Goal: Task Accomplishment & Management: Use online tool/utility

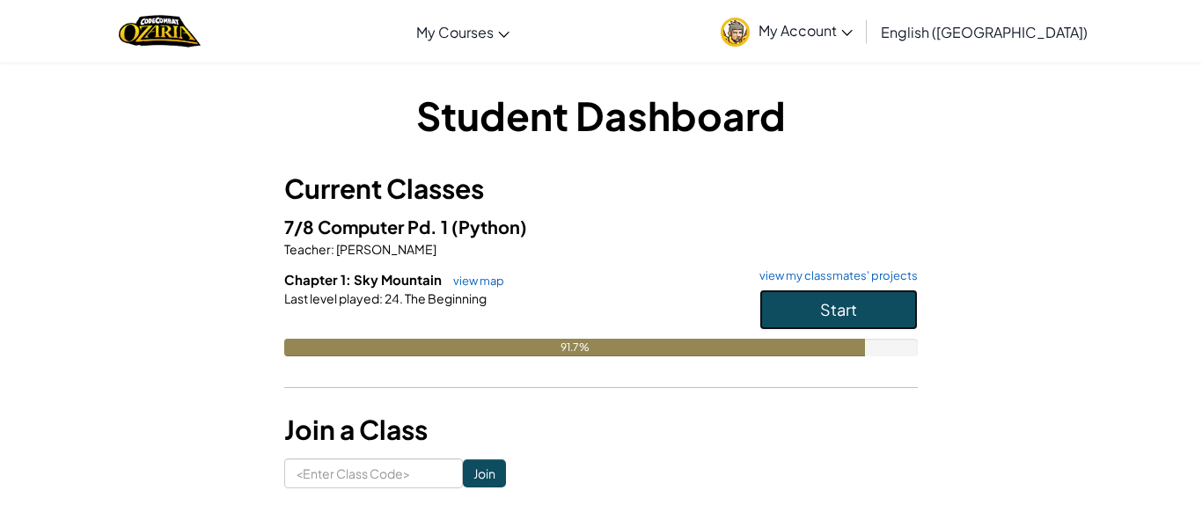
click at [855, 311] on span "Start" at bounding box center [838, 309] width 37 height 20
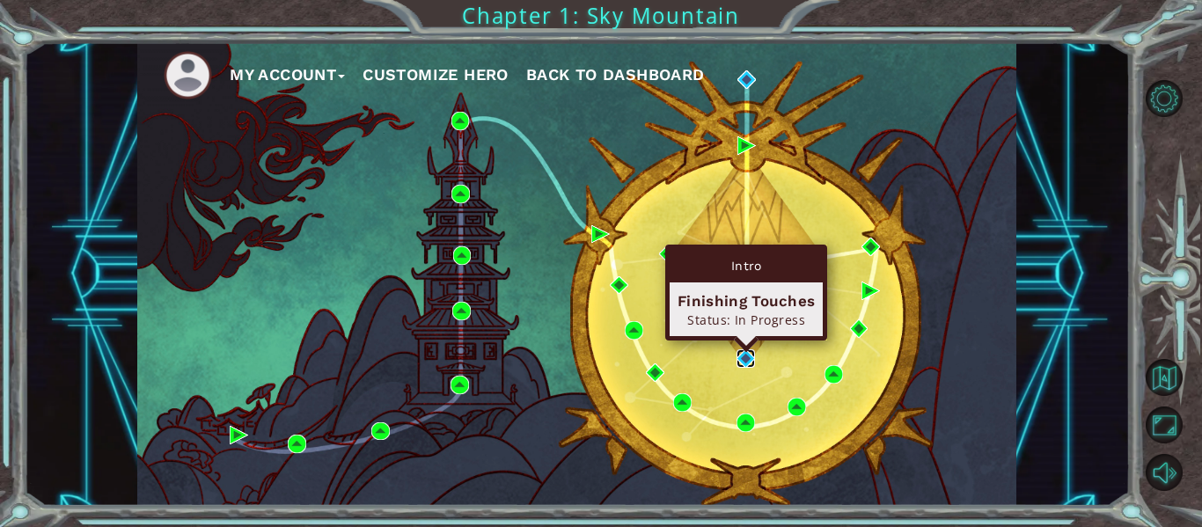
click at [744, 356] on img at bounding box center [746, 358] width 18 height 18
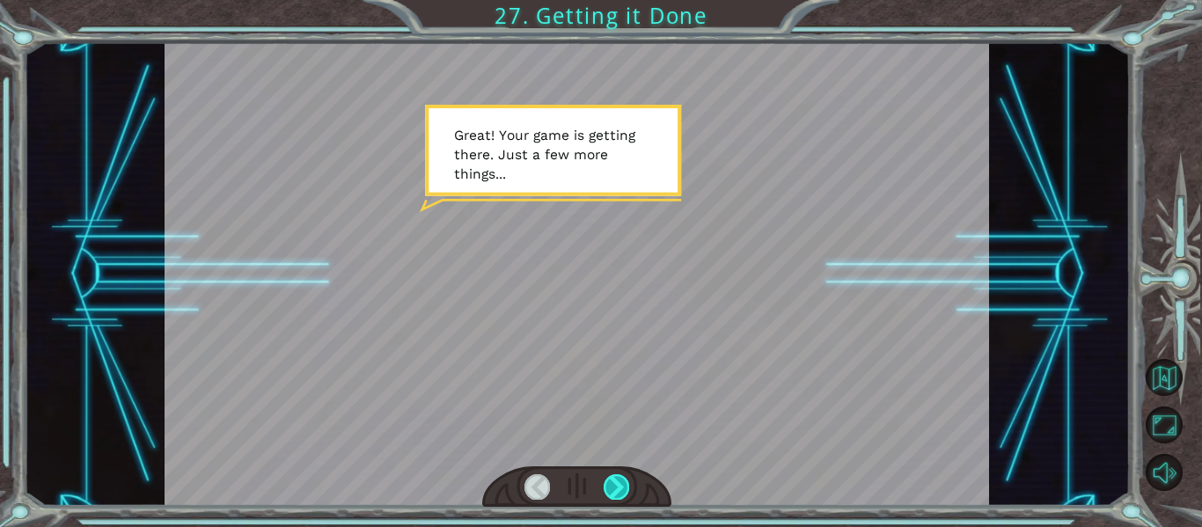
drag, startPoint x: 614, startPoint y: 481, endPoint x: 625, endPoint y: 477, distance: 12.0
click at [618, 481] on div at bounding box center [617, 486] width 26 height 25
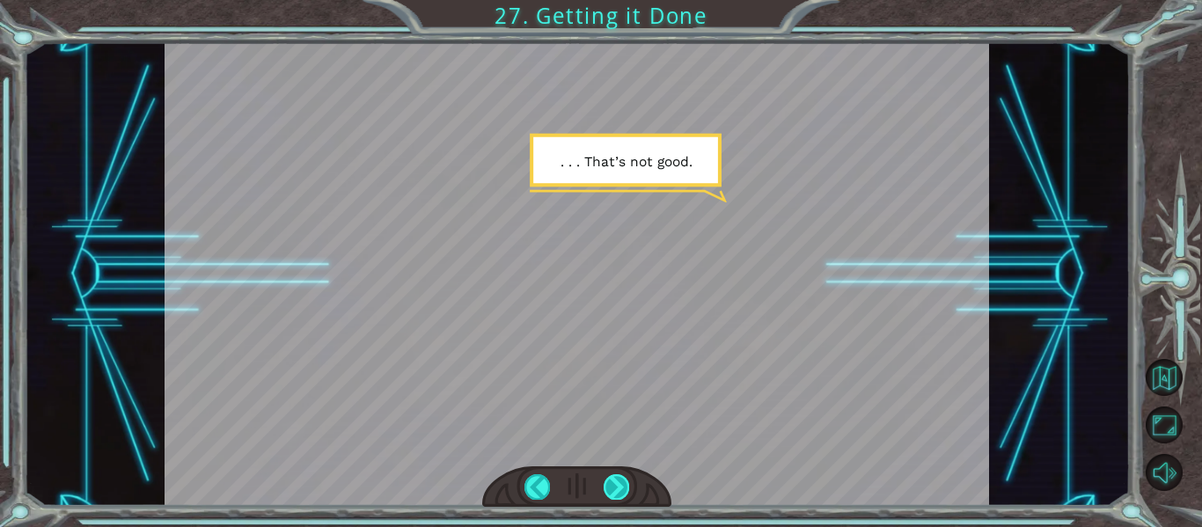
click at [623, 495] on div at bounding box center [617, 486] width 26 height 25
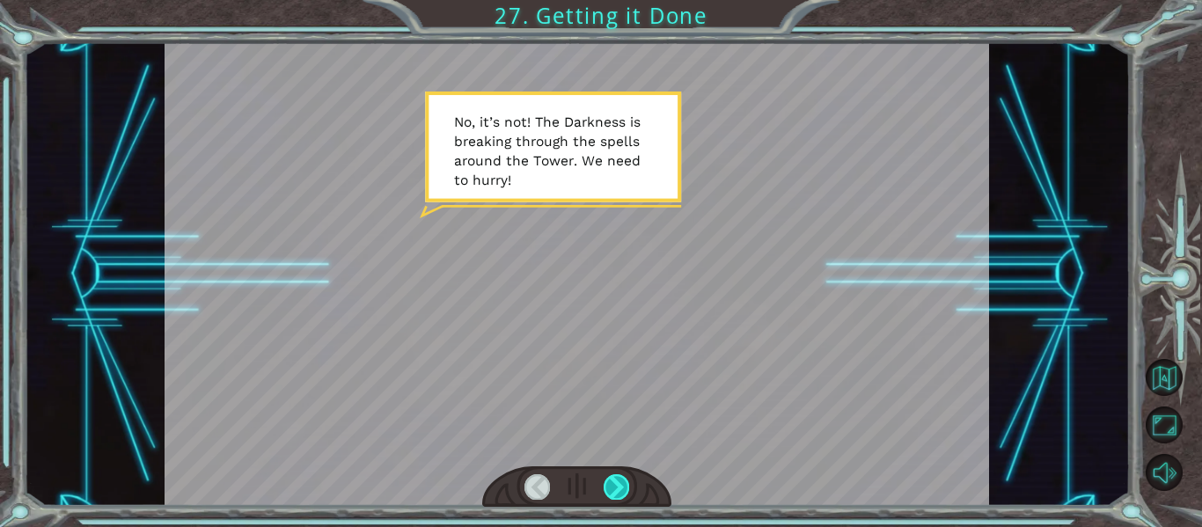
click at [624, 482] on div at bounding box center [617, 486] width 26 height 25
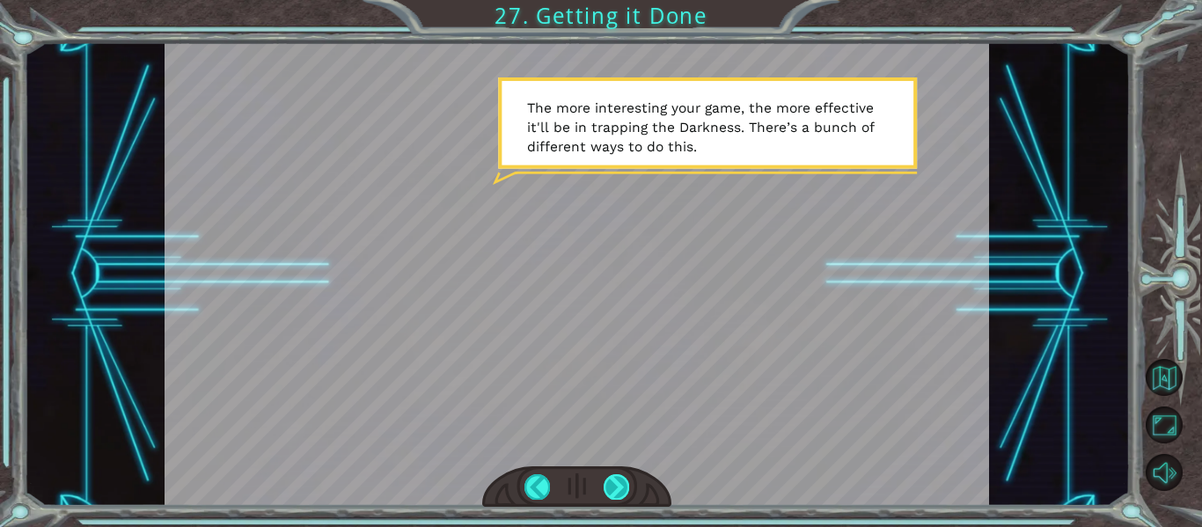
click at [610, 489] on div at bounding box center [617, 486] width 26 height 25
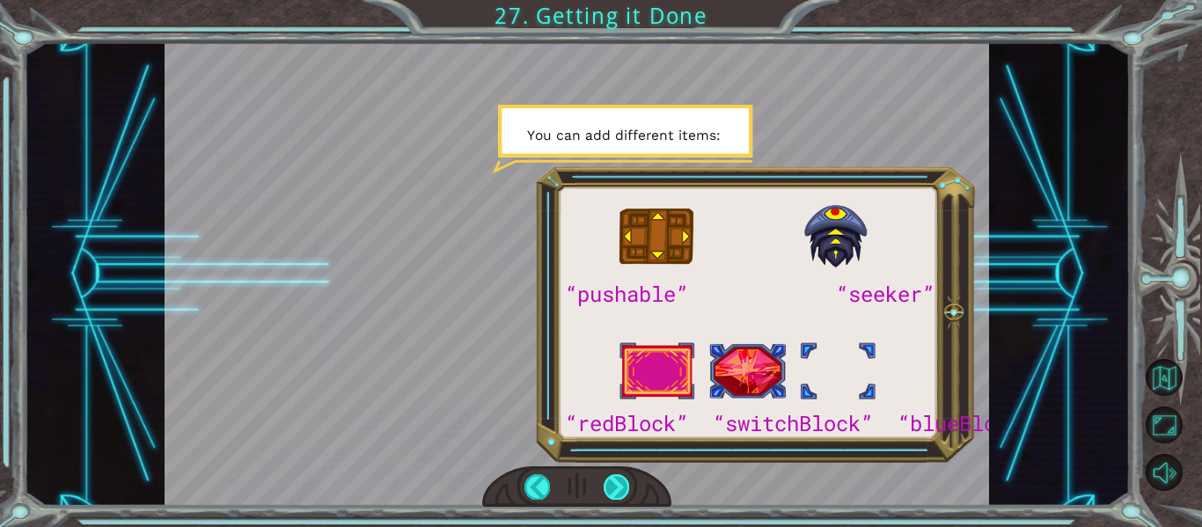
drag, startPoint x: 614, startPoint y: 482, endPoint x: 619, endPoint y: 491, distance: 11.0
click at [619, 490] on div at bounding box center [617, 486] width 26 height 25
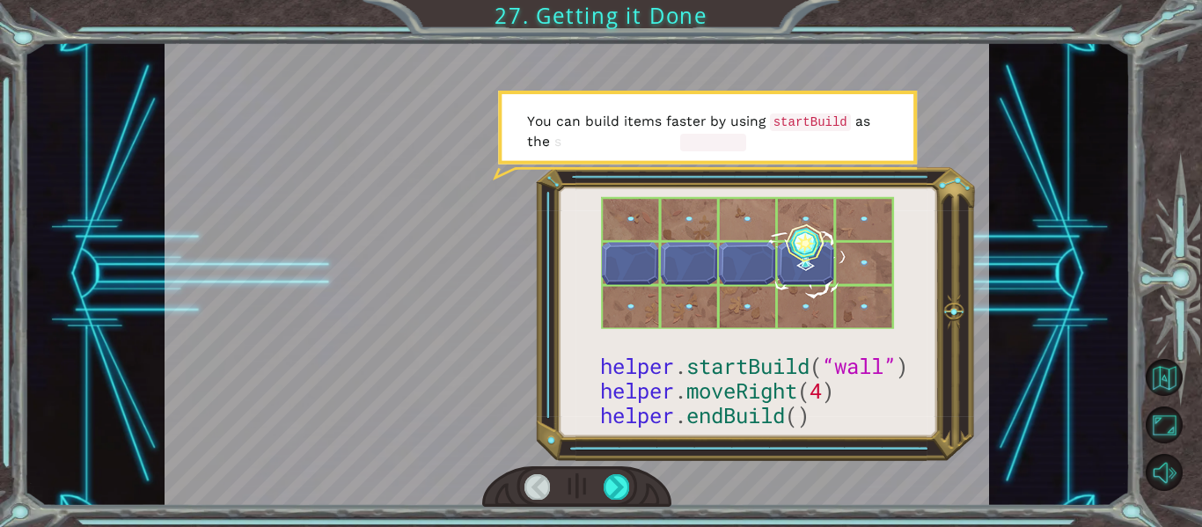
click at [632, 485] on div at bounding box center [577, 487] width 190 height 41
drag, startPoint x: 619, startPoint y: 486, endPoint x: 628, endPoint y: 488, distance: 9.0
click at [619, 485] on div at bounding box center [617, 486] width 26 height 25
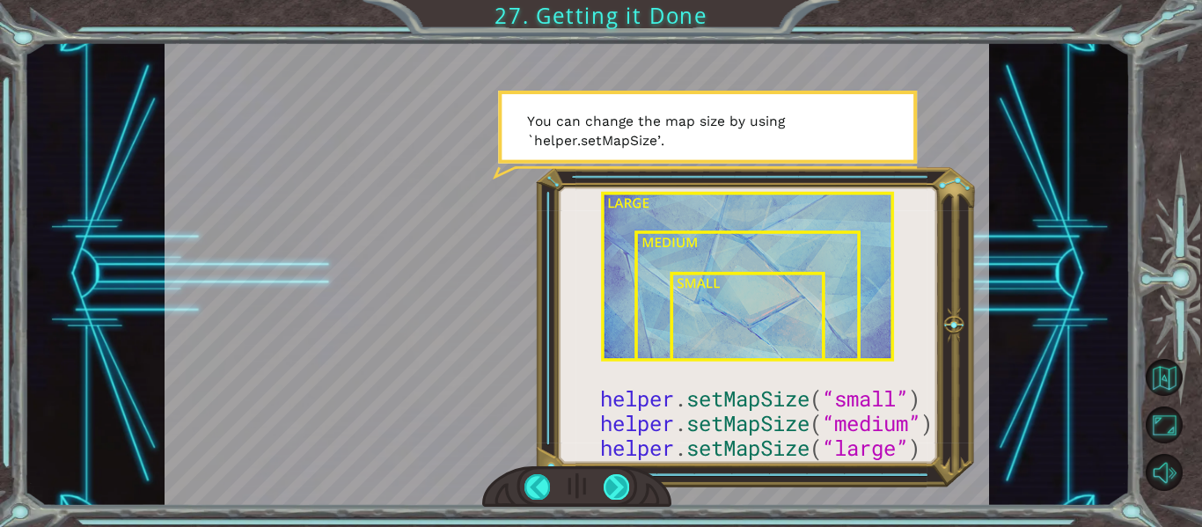
click at [627, 485] on div at bounding box center [617, 486] width 26 height 25
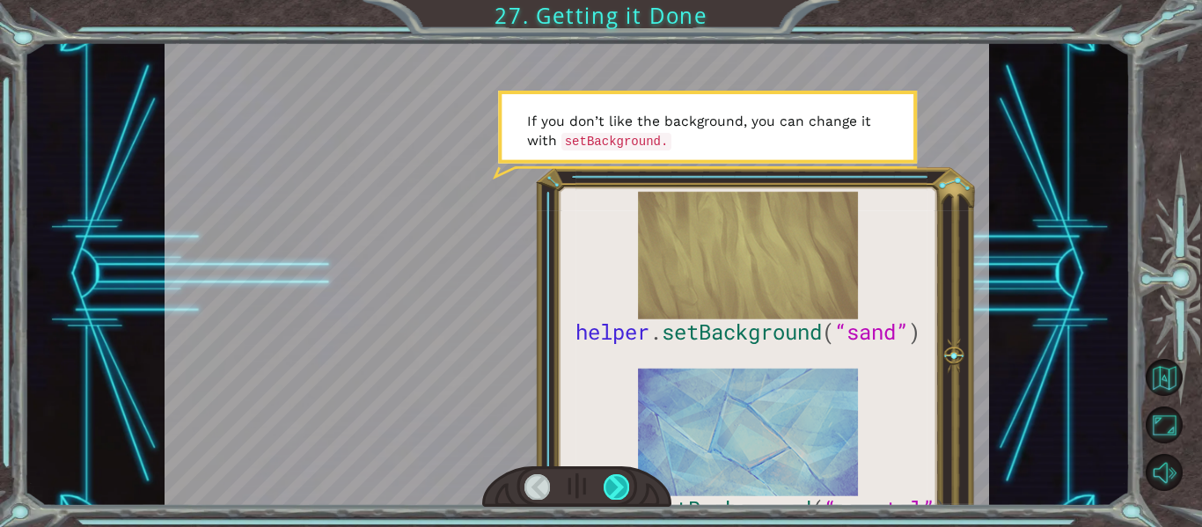
click at [609, 489] on div at bounding box center [617, 486] width 26 height 25
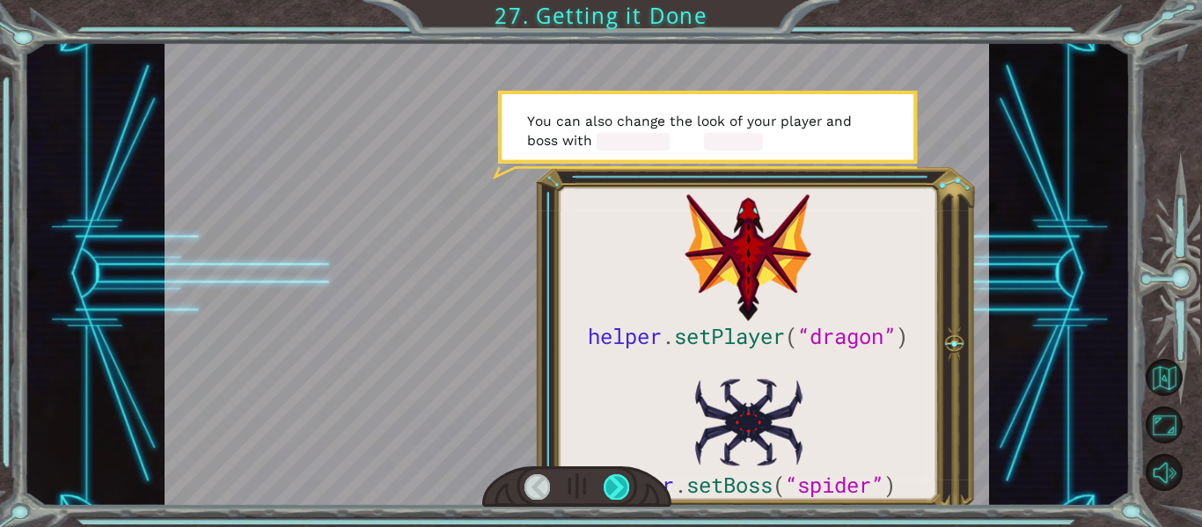
click at [610, 481] on div at bounding box center [617, 486] width 26 height 25
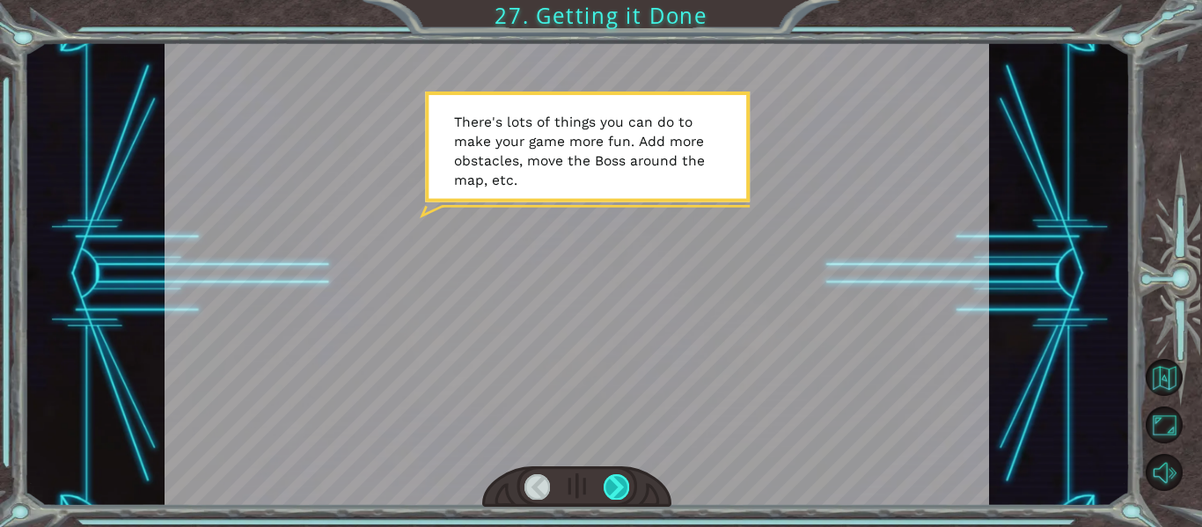
click at [621, 491] on div at bounding box center [617, 486] width 26 height 25
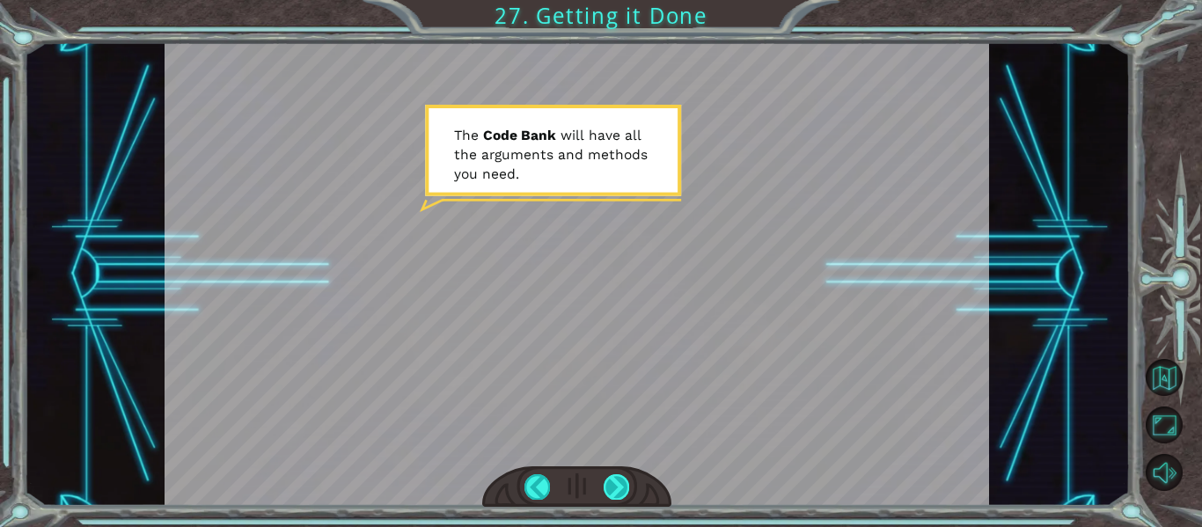
click at [608, 481] on div at bounding box center [617, 486] width 26 height 25
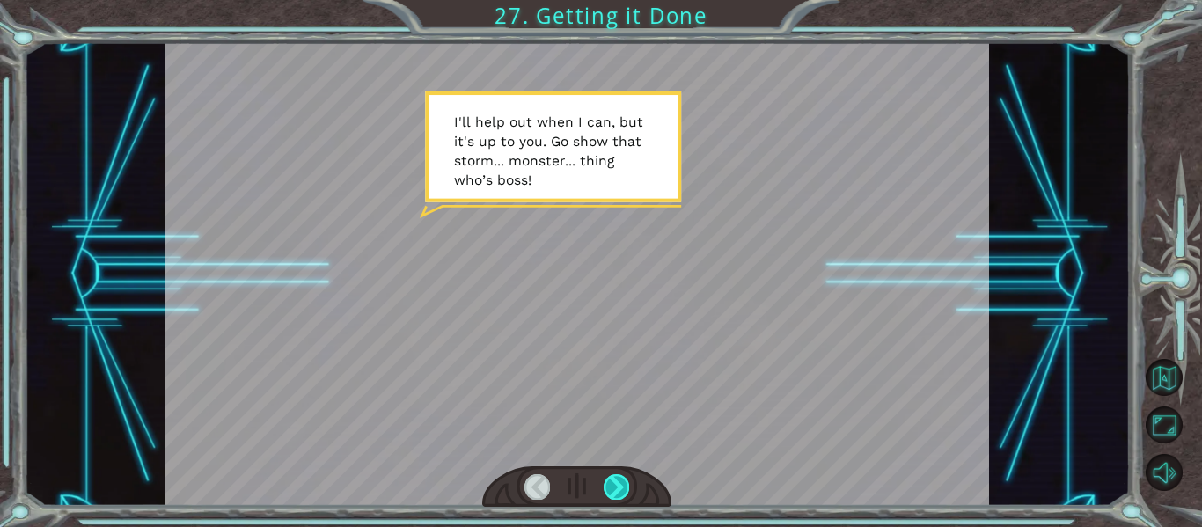
click at [611, 491] on div at bounding box center [617, 486] width 26 height 25
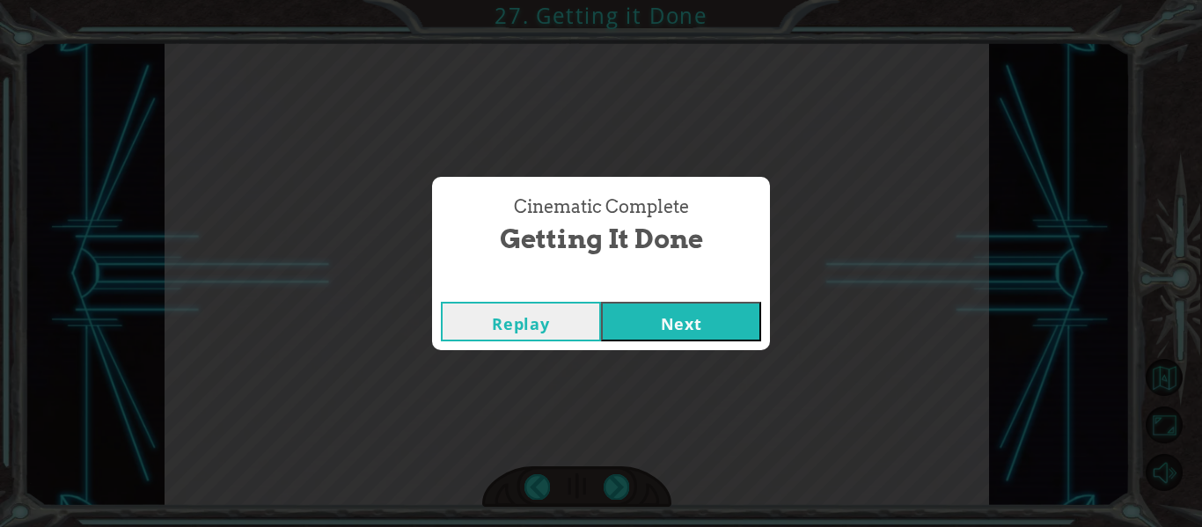
click at [644, 310] on button "Next" at bounding box center [681, 322] width 160 height 40
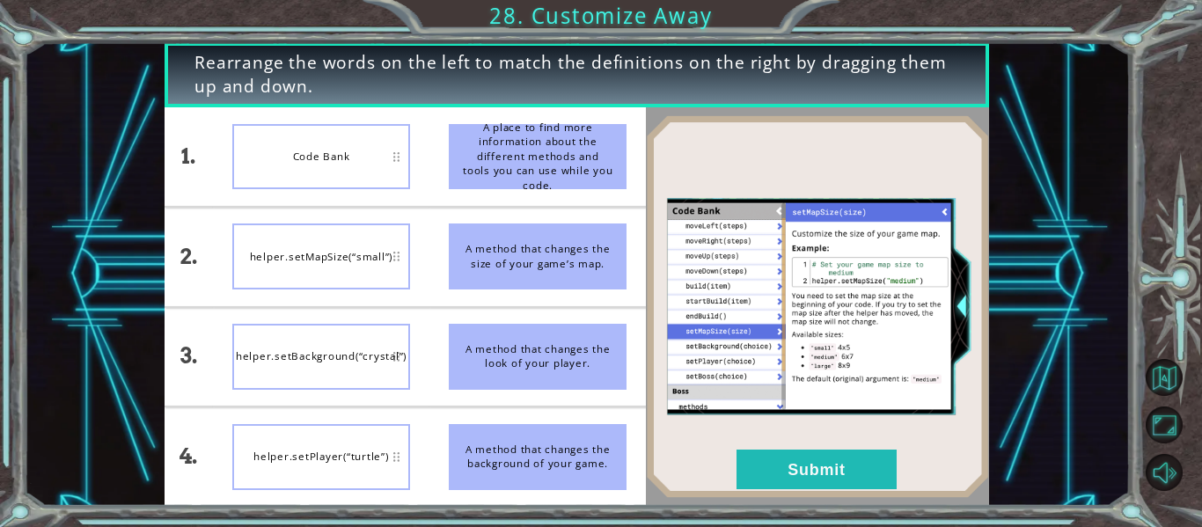
drag, startPoint x: 558, startPoint y: 465, endPoint x: 554, endPoint y: 369, distance: 96.1
click at [554, 369] on ul "A place to find more information about the different methods and tools you can …" at bounding box center [538, 306] width 217 height 399
drag, startPoint x: 571, startPoint y: 467, endPoint x: 570, endPoint y: 357, distance: 110.9
click at [577, 368] on ul "A place to find more information about the different methods and tools you can …" at bounding box center [538, 306] width 217 height 399
drag, startPoint x: 570, startPoint y: 357, endPoint x: 261, endPoint y: 286, distance: 316.9
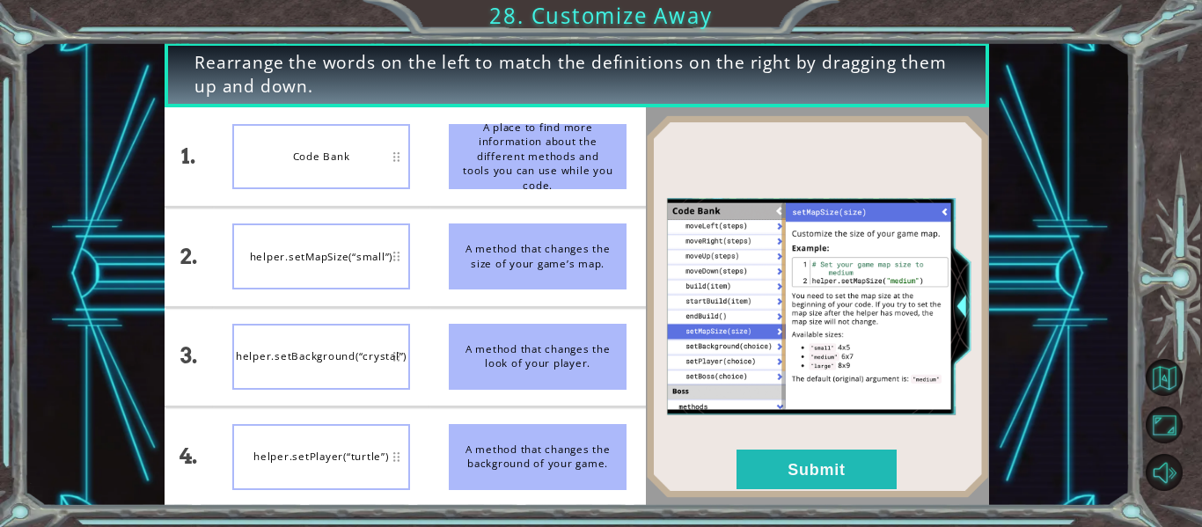
click at [310, 327] on div "1. 2. 3. 4. Code Bank helper.setMapSize(“small”) helper.setBackground(“crystal”…" at bounding box center [406, 306] width 482 height 399
click at [769, 471] on button "Submit" at bounding box center [817, 470] width 160 height 40
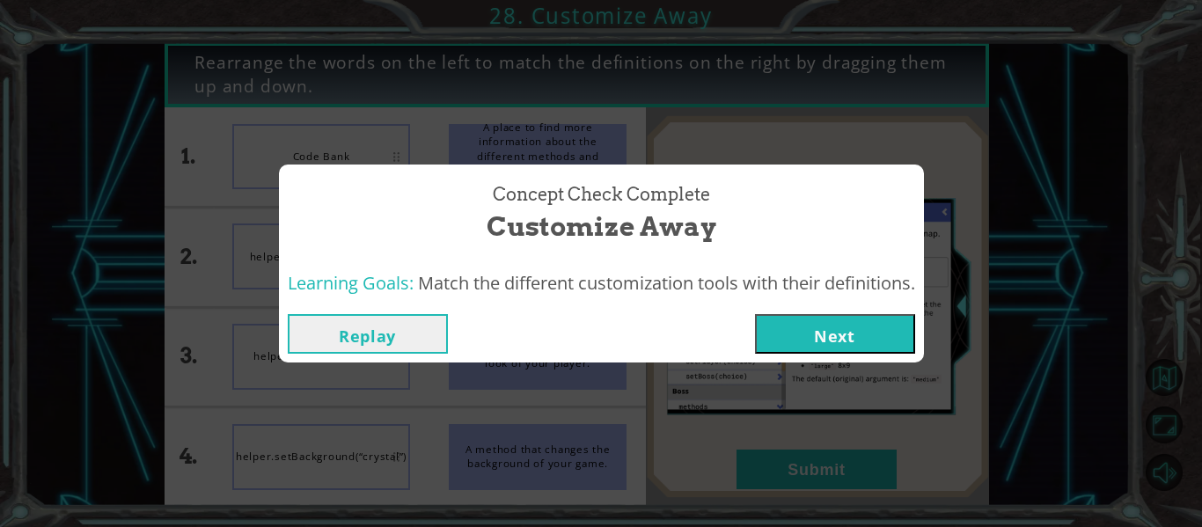
click at [861, 341] on button "Next" at bounding box center [835, 334] width 160 height 40
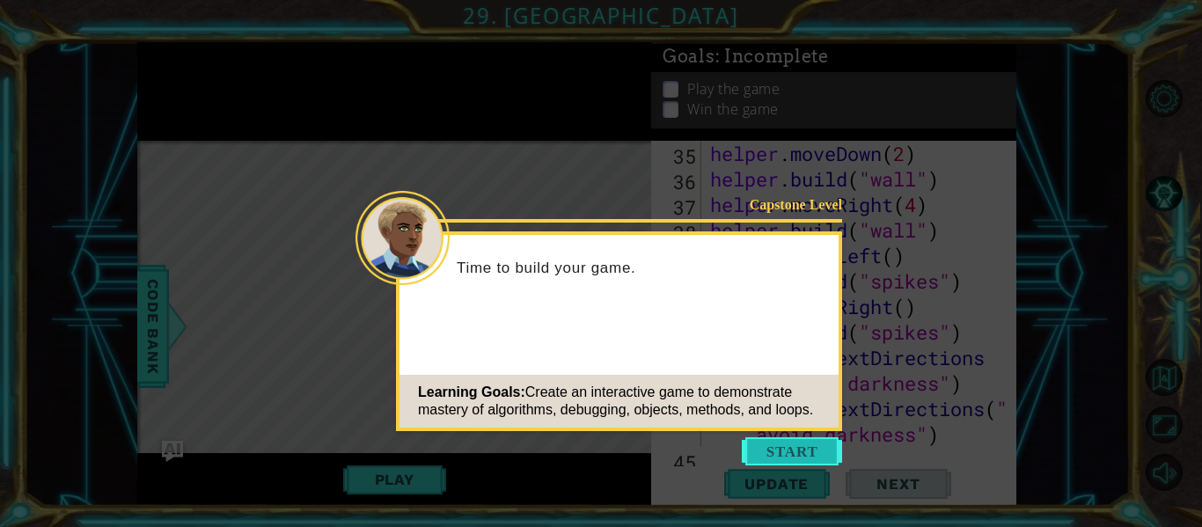
scroll to position [1098, 0]
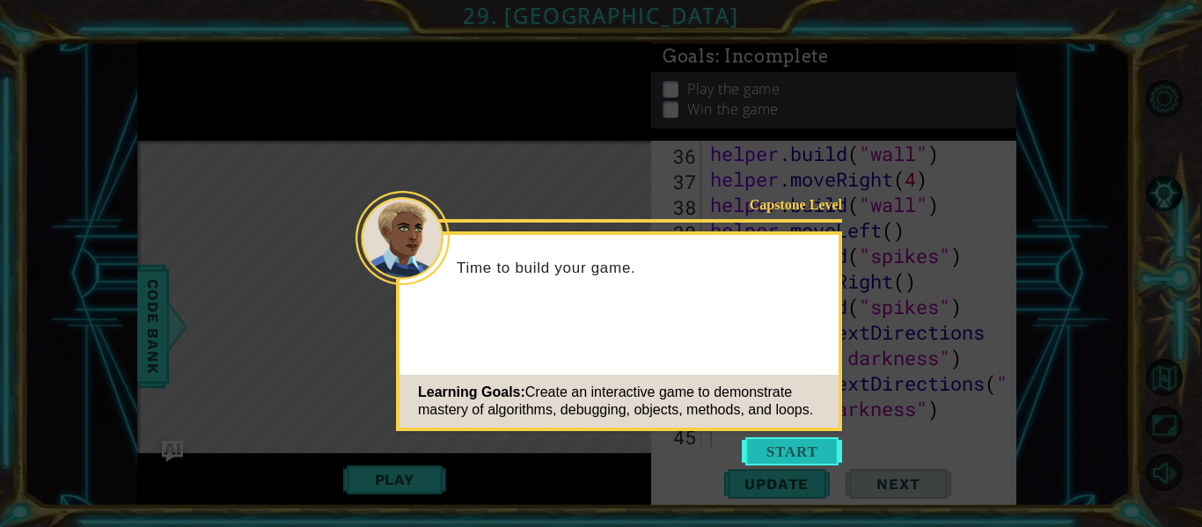
click at [782, 452] on button "Start" at bounding box center [792, 452] width 100 height 28
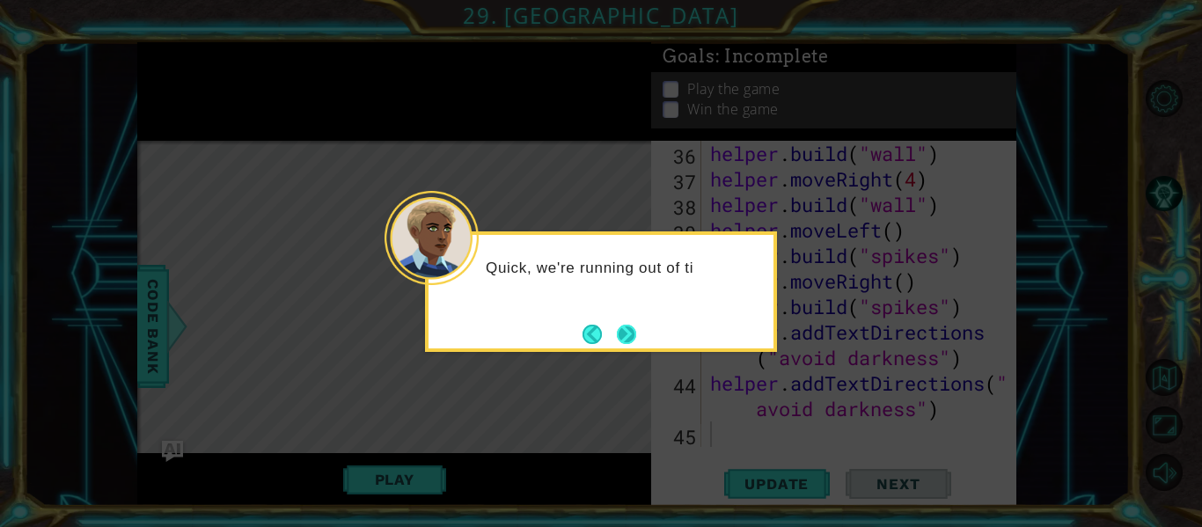
click at [629, 335] on button "Next" at bounding box center [626, 334] width 19 height 19
click at [624, 334] on button "Next" at bounding box center [626, 334] width 19 height 19
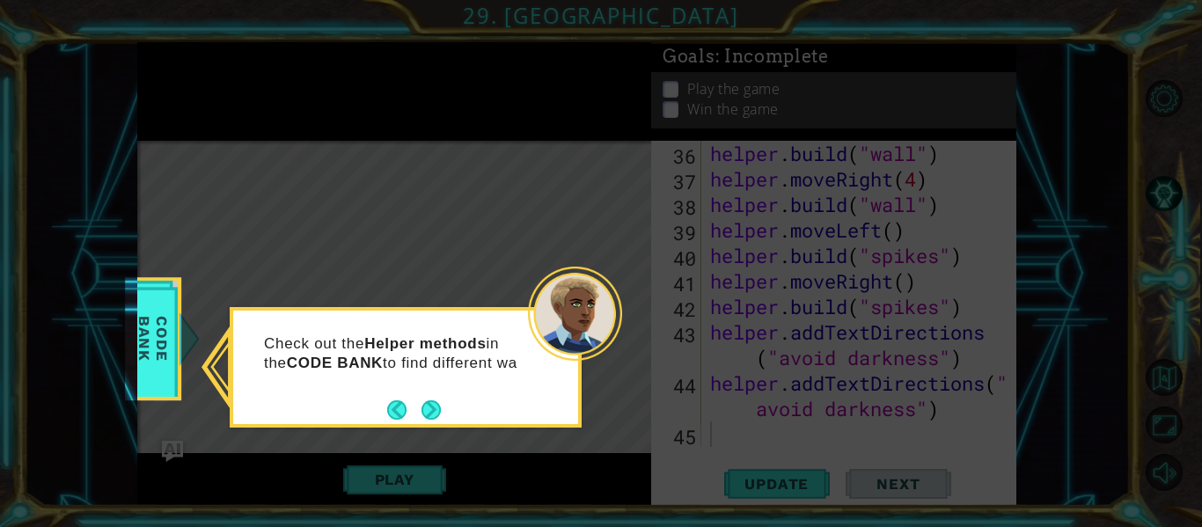
click at [431, 408] on button "Next" at bounding box center [431, 410] width 19 height 19
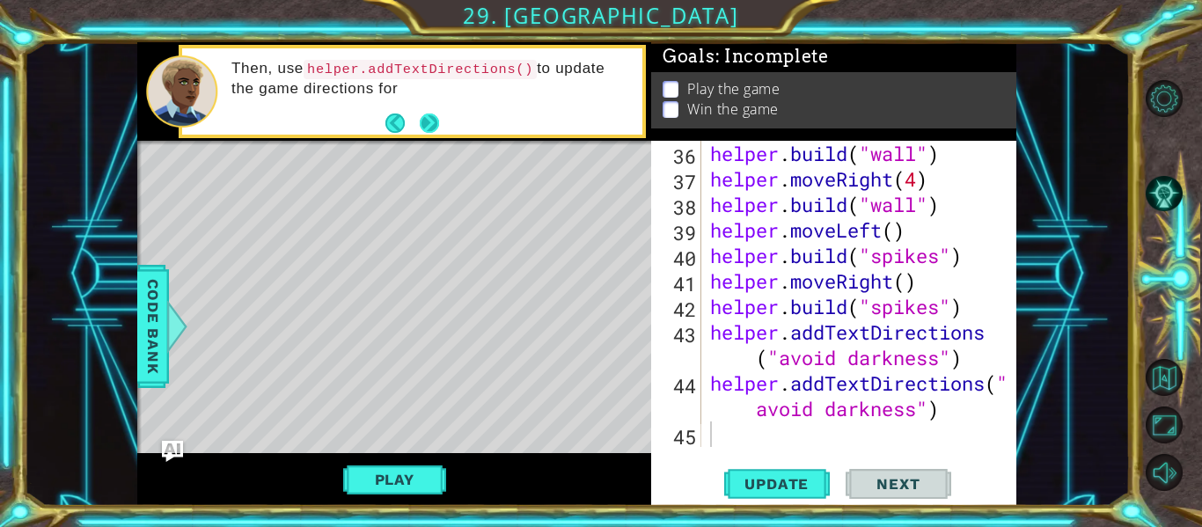
click at [433, 127] on button "Next" at bounding box center [429, 123] width 19 height 19
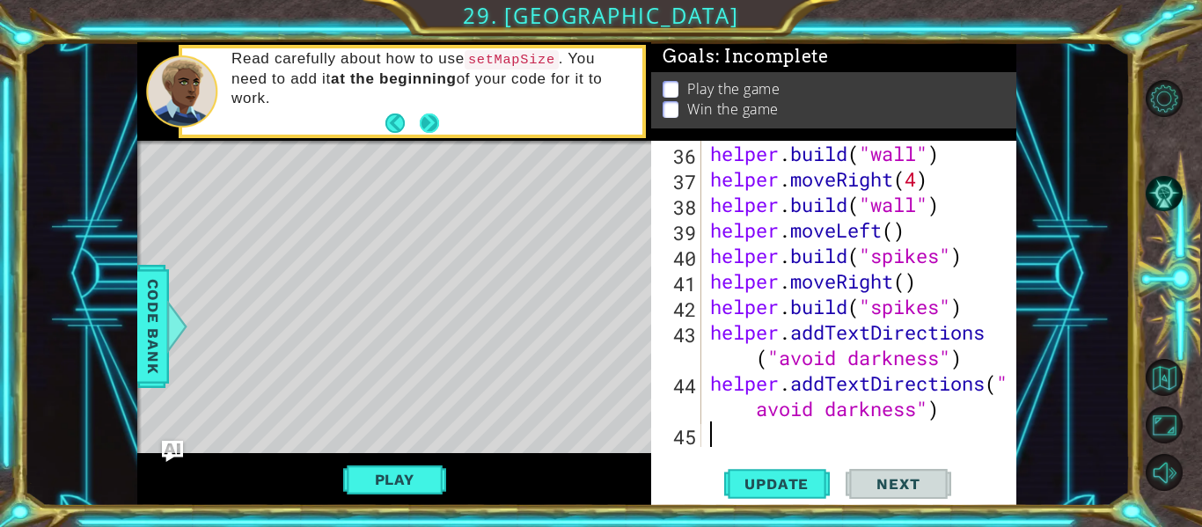
click at [420, 130] on button "Next" at bounding box center [429, 123] width 19 height 19
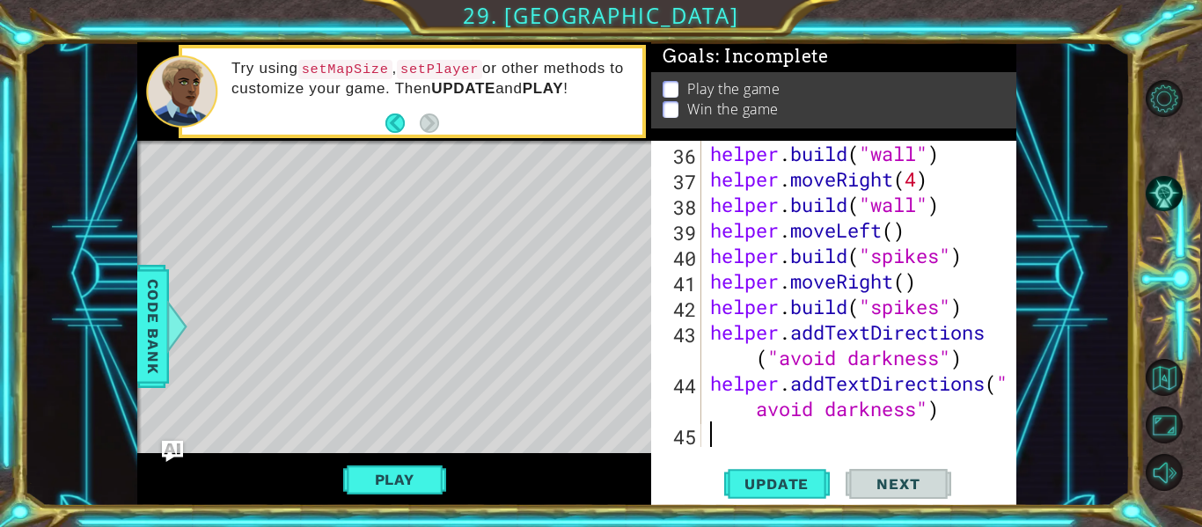
drag, startPoint x: 387, startPoint y: 481, endPoint x: 406, endPoint y: 461, distance: 26.8
click at [390, 481] on button "Play" at bounding box center [394, 479] width 103 height 33
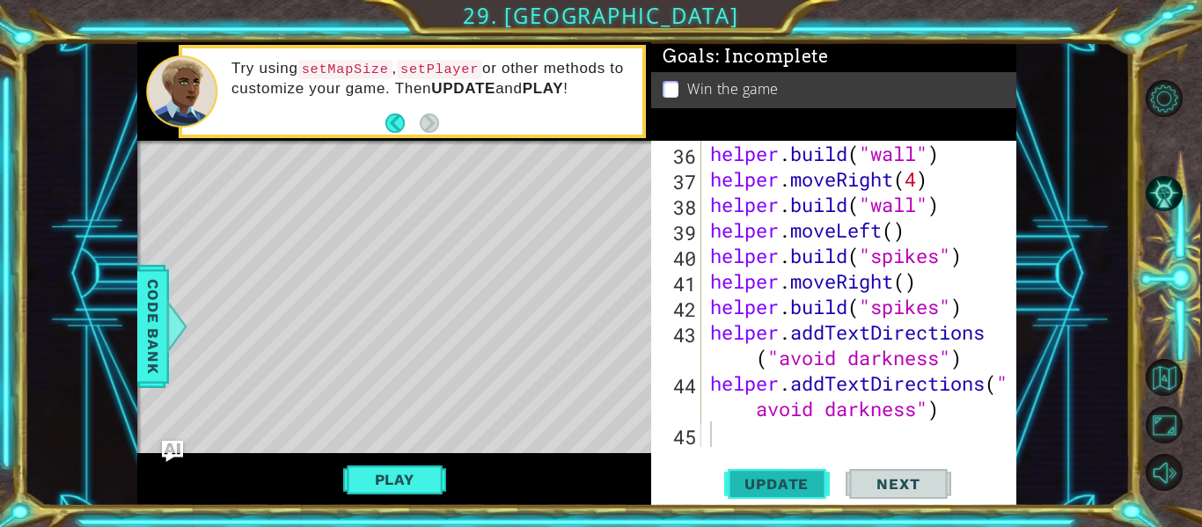
click at [742, 473] on button "Update" at bounding box center [777, 485] width 106 height 36
click at [764, 485] on span "Update" at bounding box center [776, 484] width 99 height 18
drag, startPoint x: 419, startPoint y: 477, endPoint x: 621, endPoint y: 243, distance: 309.0
click at [419, 477] on button "Play" at bounding box center [394, 479] width 103 height 33
click at [761, 475] on span "Update" at bounding box center [776, 484] width 99 height 18
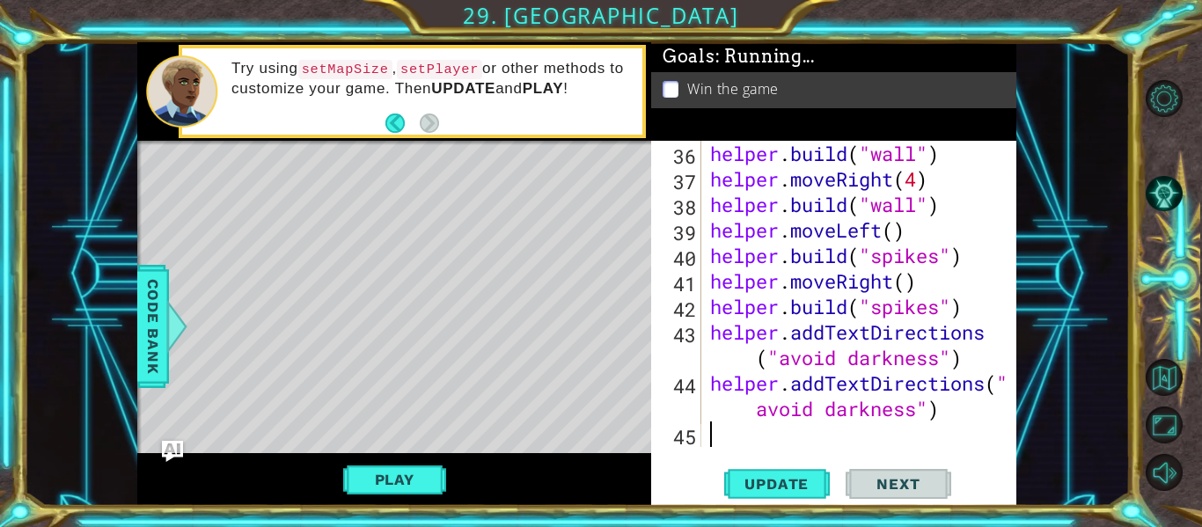
click at [354, 481] on button "Play" at bounding box center [394, 479] width 103 height 33
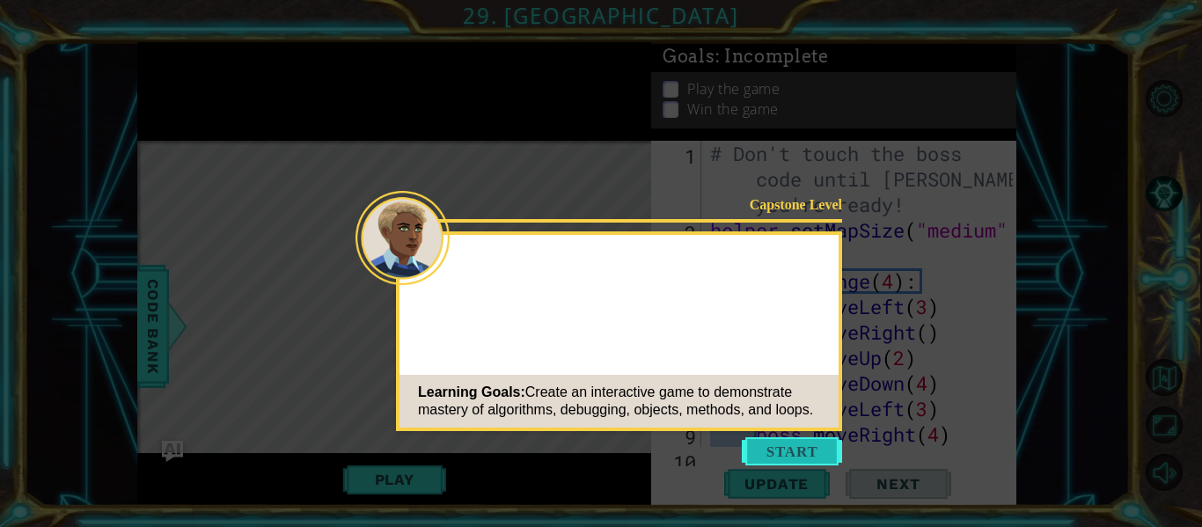
drag, startPoint x: 795, startPoint y: 461, endPoint x: 782, endPoint y: 463, distance: 13.3
click at [783, 467] on body "1 ההההההההההההההההההההההההההההההההההההההההההההההההההההההההההההההההההההההההההההה…" at bounding box center [601, 263] width 1202 height 527
click at [785, 455] on button "Start" at bounding box center [792, 452] width 100 height 28
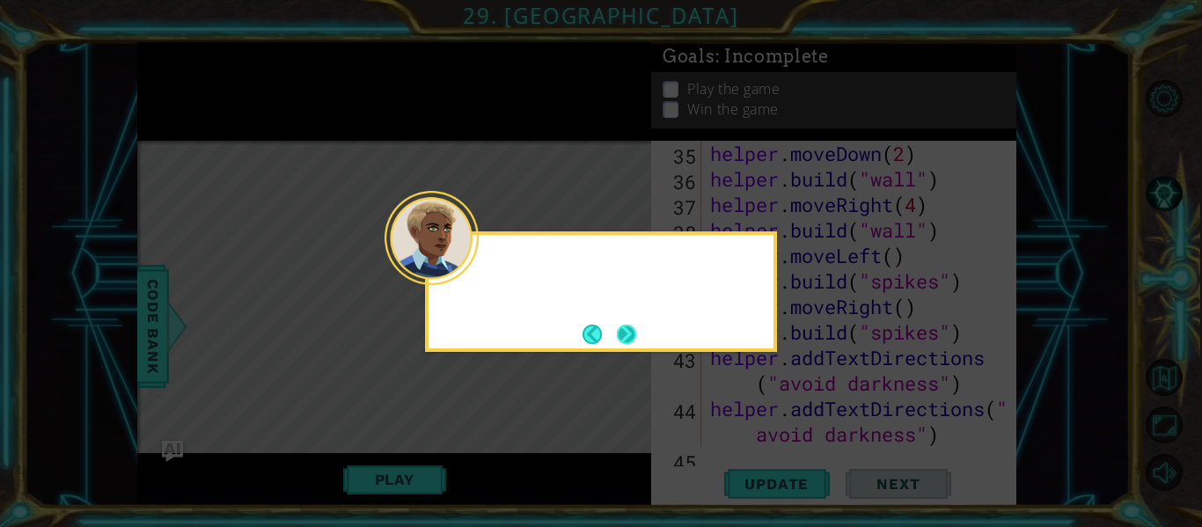
scroll to position [1098, 0]
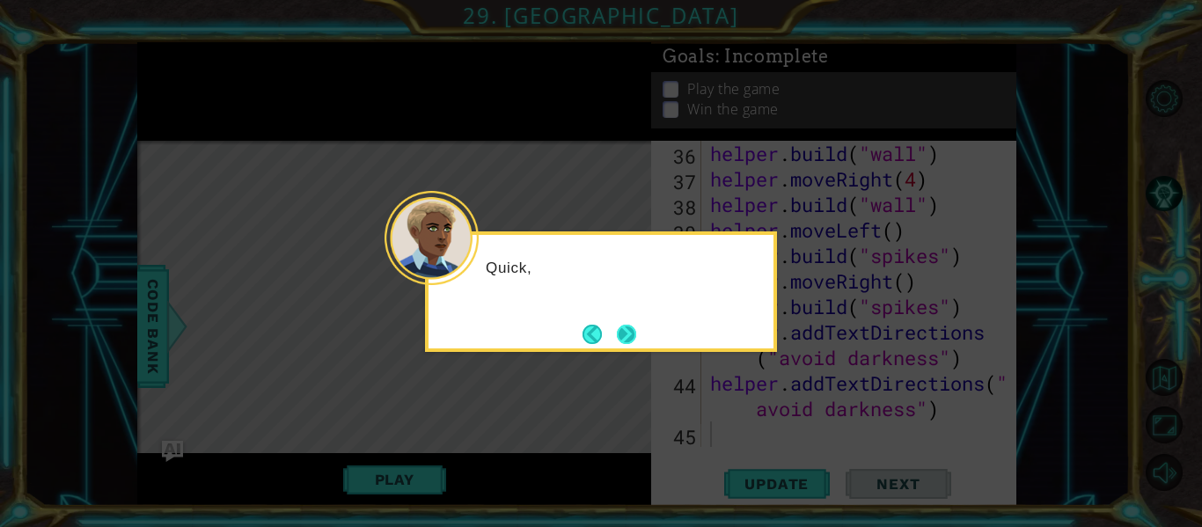
click at [623, 335] on button "Next" at bounding box center [627, 334] width 20 height 20
click at [623, 339] on button "Next" at bounding box center [627, 334] width 24 height 24
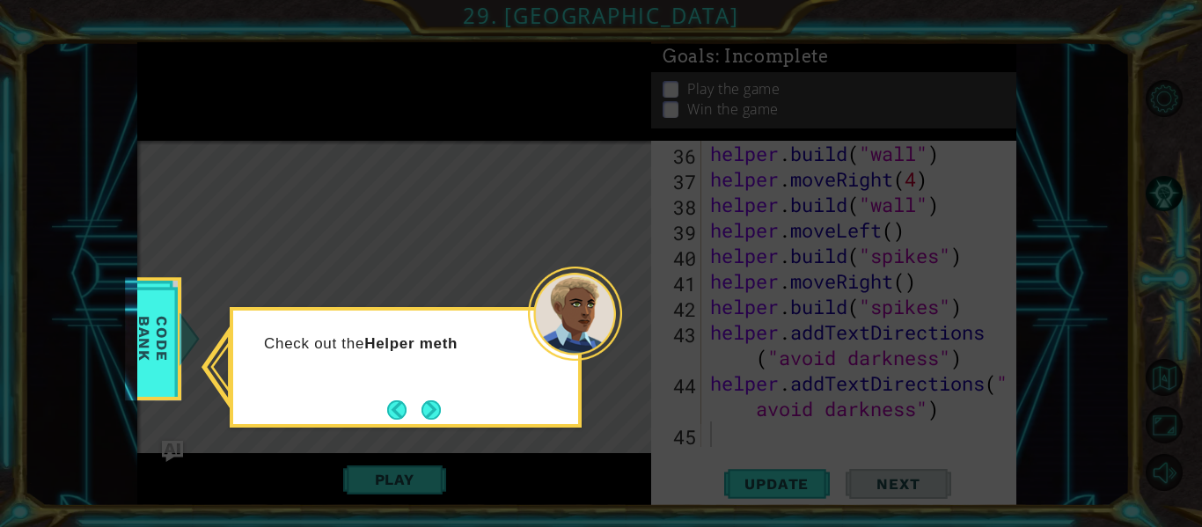
click at [420, 405] on button "Next" at bounding box center [431, 410] width 26 height 26
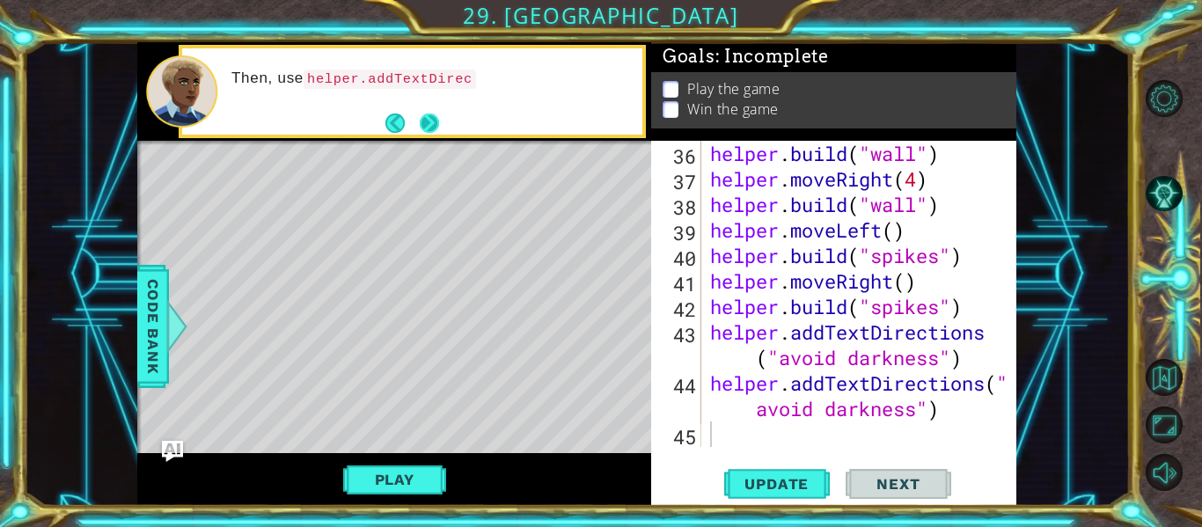
click at [426, 130] on button "Next" at bounding box center [430, 123] width 22 height 22
click at [427, 133] on button "Next" at bounding box center [429, 122] width 31 height 31
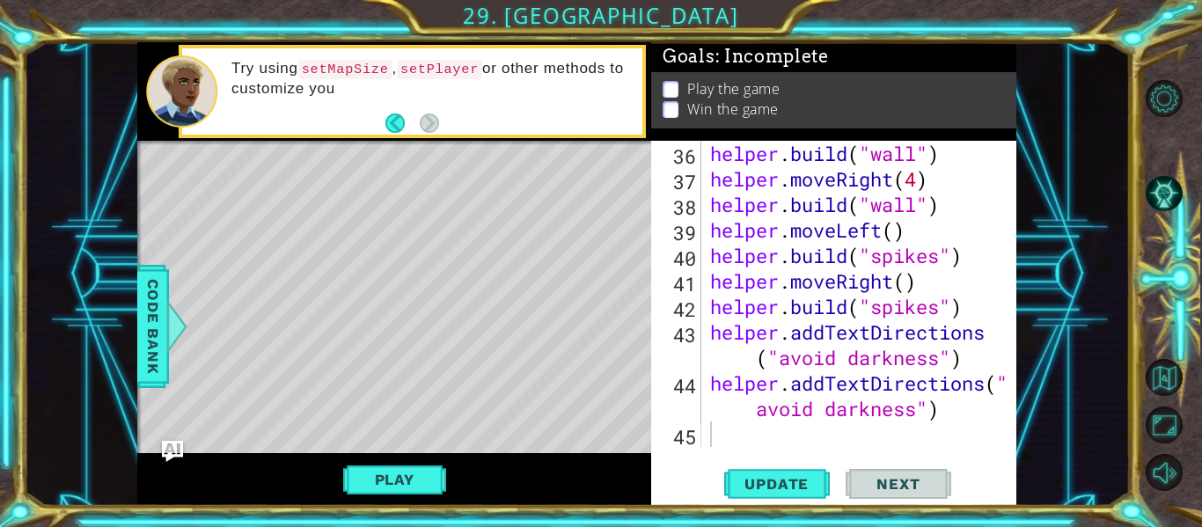
click at [395, 489] on button "Play" at bounding box center [394, 479] width 103 height 33
